Goal: Task Accomplishment & Management: Use online tool/utility

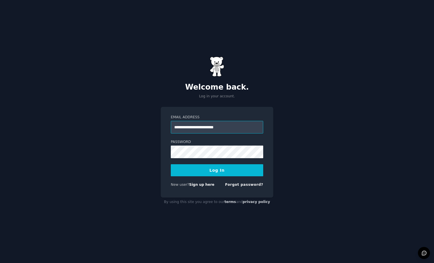
type input "**********"
click at [217, 170] on button "Log In" at bounding box center [217, 170] width 92 height 12
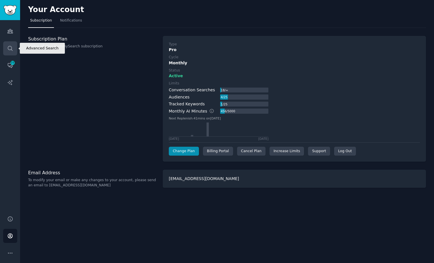
click at [11, 47] on icon "Sidebar" at bounding box center [10, 48] width 5 height 5
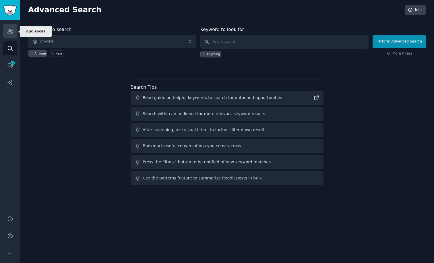
click at [12, 33] on icon "Sidebar" at bounding box center [10, 31] width 6 height 6
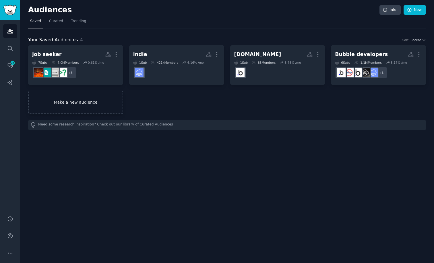
click at [80, 104] on link "Make a new audience" at bounding box center [75, 102] width 95 height 23
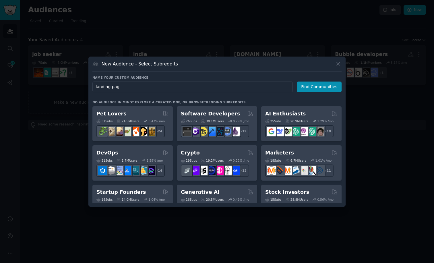
type input "landing page"
click at [320, 87] on button "Find Communities" at bounding box center [319, 87] width 45 height 11
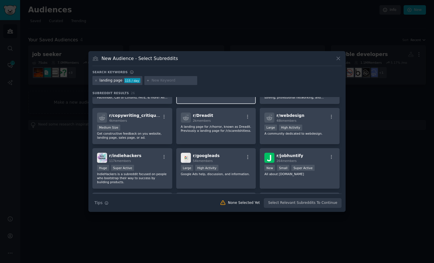
scroll to position [126, 0]
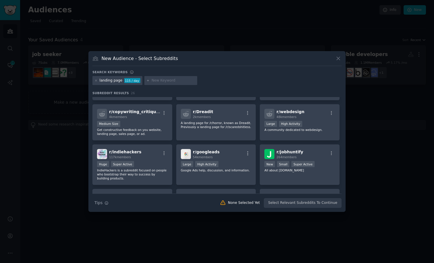
click at [53, 94] on div at bounding box center [217, 131] width 434 height 263
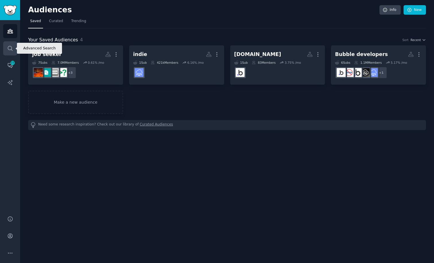
click at [7, 51] on link "Search" at bounding box center [10, 48] width 14 height 14
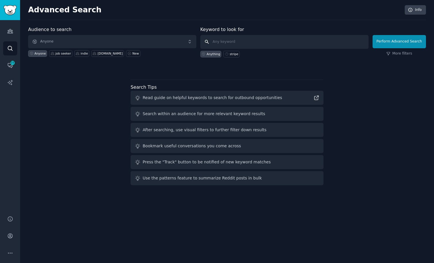
click at [242, 42] on input "text" at bounding box center [284, 42] width 168 height 14
type input "website"
click at [400, 41] on button "Perform Advanced Search" at bounding box center [399, 41] width 53 height 13
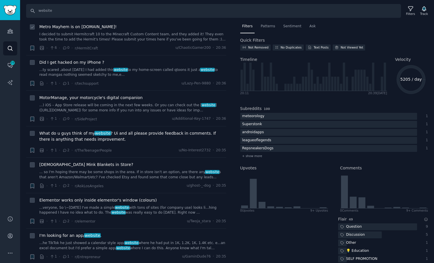
scroll to position [307, 0]
